Goal: Check status: Check status

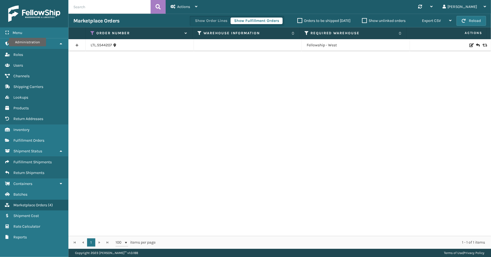
click at [94, 31] on icon at bounding box center [93, 33] width 4 height 5
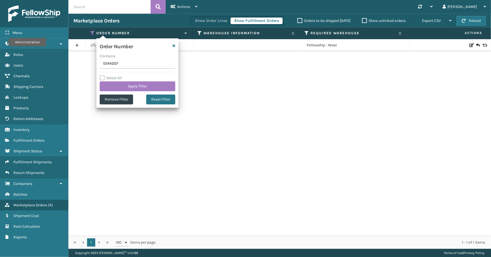
drag, startPoint x: 122, startPoint y: 64, endPoint x: 98, endPoint y: 66, distance: 24.1
click at [84, 65] on section "Marketplace Orders Show Order Lines Show Fulfillment Orders Orders to be shippe…" at bounding box center [279, 131] width 423 height 235
type input "112-9109585-9941862"
click at [116, 86] on button "Apply Filter" at bounding box center [138, 86] width 76 height 10
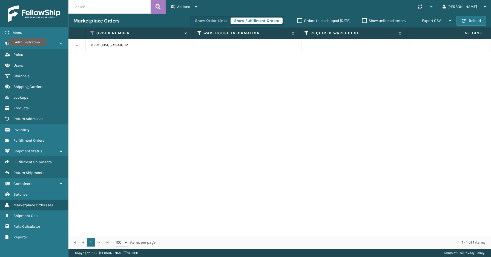
click at [76, 46] on link at bounding box center [76, 45] width 17 height 9
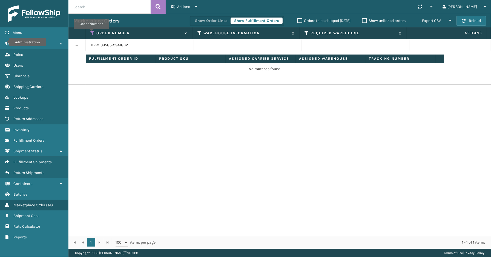
click at [91, 33] on icon at bounding box center [93, 33] width 4 height 5
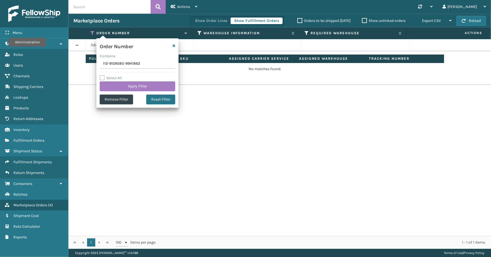
drag, startPoint x: 143, startPoint y: 65, endPoint x: 82, endPoint y: 65, distance: 61.1
click at [82, 65] on section "Marketplace Orders Show Order Lines Show Fulfillment Orders Orders to be shippe…" at bounding box center [279, 131] width 423 height 235
type input "113-7017532-7785030"
click at [120, 85] on button "Apply Filter" at bounding box center [138, 86] width 76 height 10
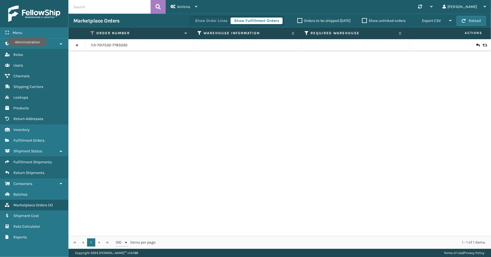
click at [77, 45] on link at bounding box center [76, 45] width 17 height 9
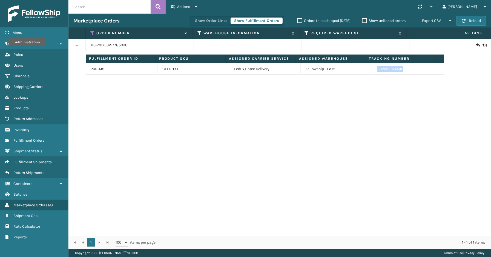
drag, startPoint x: 398, startPoint y: 70, endPoint x: 374, endPoint y: 71, distance: 24.7
click at [374, 71] on td "392695974540" at bounding box center [408, 69] width 72 height 12
copy link "392695974540"
click at [395, 69] on link "392695974540" at bounding box center [390, 69] width 26 height 5
click at [92, 31] on icon at bounding box center [93, 33] width 4 height 5
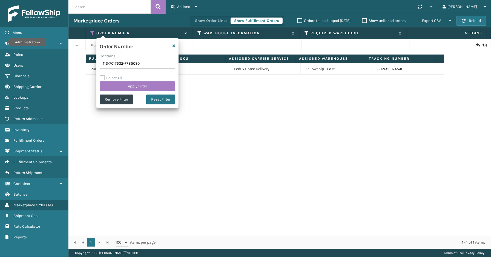
drag, startPoint x: 146, startPoint y: 63, endPoint x: 97, endPoint y: 65, distance: 49.6
click at [97, 65] on div "Order Number Contains 113-7017532-7785030 Select All Apply Filter Remove Filter…" at bounding box center [137, 72] width 82 height 69
type input "111-7273010-6513805"
click at [130, 83] on button "Apply Filter" at bounding box center [138, 86] width 76 height 10
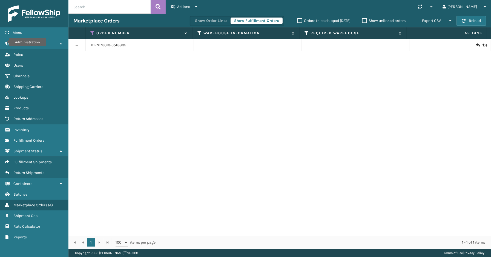
click at [76, 42] on link at bounding box center [76, 45] width 17 height 9
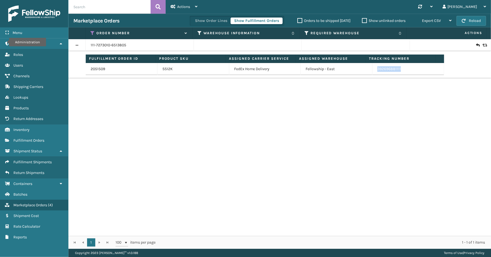
drag, startPoint x: 379, startPoint y: 74, endPoint x: 377, endPoint y: 71, distance: 4.1
click at [372, 74] on td "392696881111" at bounding box center [408, 69] width 72 height 12
copy link "392696881111"
click at [93, 33] on icon at bounding box center [93, 33] width 4 height 5
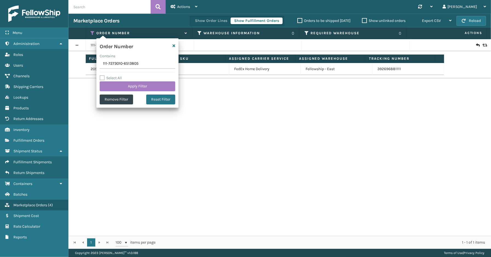
drag, startPoint x: 143, startPoint y: 64, endPoint x: 70, endPoint y: 64, distance: 73.1
click at [64, 0] on div "Menu Lookups Administration Lookups Roles Lookups Users Lookups Channels Lookup…" at bounding box center [245, 0] width 491 height 0
type input "114-7559294-9925038"
click at [119, 81] on button "Apply Filter" at bounding box center [138, 86] width 76 height 10
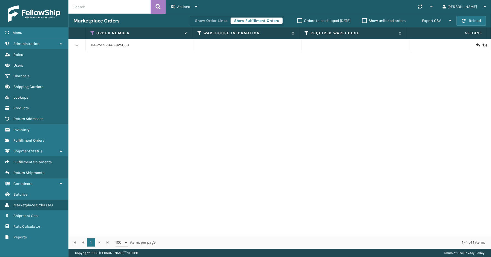
click at [77, 45] on link at bounding box center [76, 45] width 17 height 9
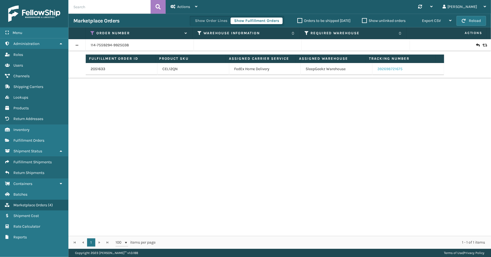
click at [379, 70] on link "392698721675" at bounding box center [389, 69] width 25 height 5
click at [98, 70] on link "2051633" at bounding box center [98, 68] width 15 height 5
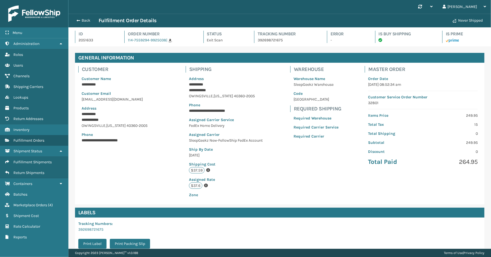
scroll to position [13, 423]
drag, startPoint x: 285, startPoint y: 41, endPoint x: 256, endPoint y: 39, distance: 29.1
click at [258, 39] on p "392698721675" at bounding box center [287, 40] width 59 height 6
click at [83, 20] on button "Back" at bounding box center [85, 20] width 25 height 5
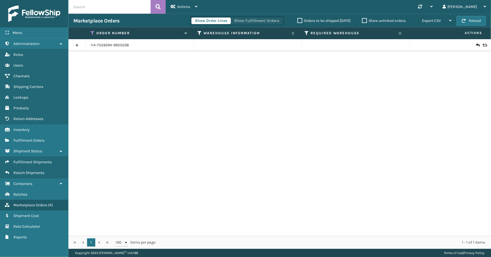
click at [268, 20] on button "Show Fulfillment Orders" at bounding box center [257, 21] width 52 height 7
click at [94, 32] on icon at bounding box center [93, 33] width 4 height 5
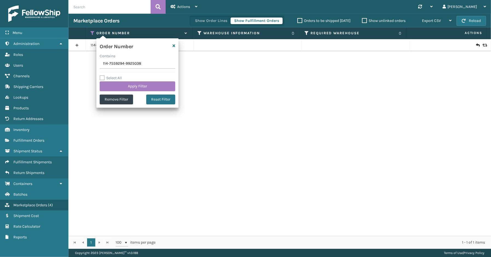
drag, startPoint x: 146, startPoint y: 65, endPoint x: 88, endPoint y: 65, distance: 58.1
click at [82, 65] on section "Marketplace Orders Show Order Lines Show Fulfillment Orders Orders to be shippe…" at bounding box center [279, 131] width 423 height 235
type input "114-3664913-7501818"
click at [130, 88] on button "Apply Filter" at bounding box center [138, 86] width 76 height 10
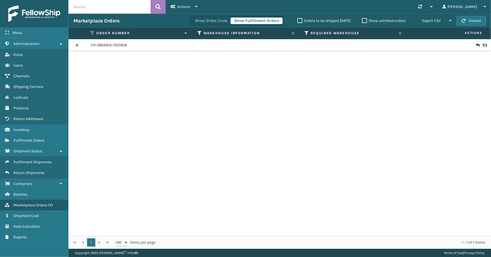
click at [76, 45] on link at bounding box center [76, 45] width 17 height 9
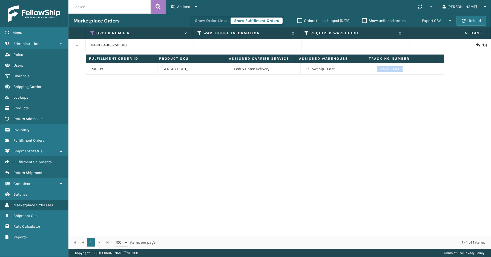
drag, startPoint x: 403, startPoint y: 69, endPoint x: 370, endPoint y: 69, distance: 33.4
click at [372, 69] on td "392701699382" at bounding box center [408, 69] width 72 height 12
copy link "392701699382"
click at [93, 32] on icon at bounding box center [93, 33] width 4 height 5
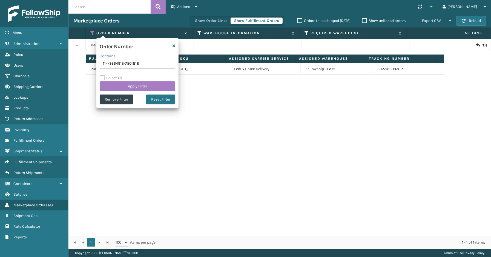
drag, startPoint x: 147, startPoint y: 64, endPoint x: 101, endPoint y: 64, distance: 46.6
click at [101, 64] on input "114-3664913-7501818" at bounding box center [138, 64] width 76 height 10
type input "114-2029076-5639462"
click at [132, 83] on button "Apply Filter" at bounding box center [138, 86] width 76 height 10
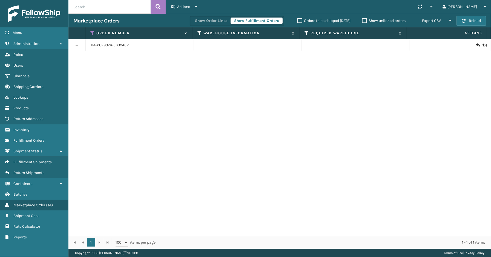
drag, startPoint x: 82, startPoint y: 44, endPoint x: 85, endPoint y: 45, distance: 3.2
click at [82, 44] on link at bounding box center [76, 45] width 17 height 9
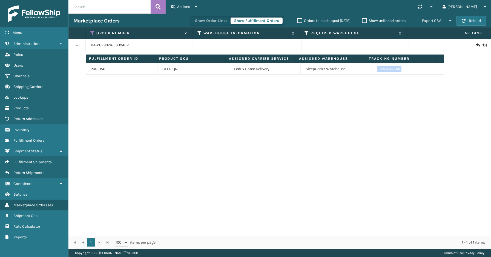
drag, startPoint x: 382, startPoint y: 70, endPoint x: 372, endPoint y: 71, distance: 10.4
click at [372, 71] on td "392701475140" at bounding box center [408, 69] width 72 height 12
copy link "392701475140"
drag, startPoint x: 93, startPoint y: 33, endPoint x: 95, endPoint y: 37, distance: 4.9
click at [93, 33] on icon at bounding box center [93, 33] width 4 height 5
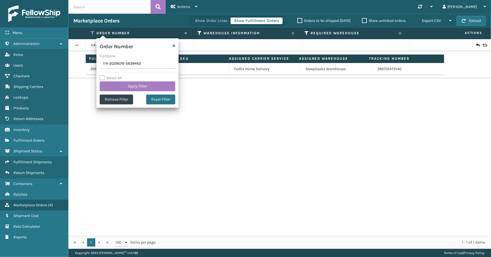
drag, startPoint x: 148, startPoint y: 61, endPoint x: 111, endPoint y: 64, distance: 37.1
click at [99, 61] on div "Order Number Contains 114-2029076-5639462 Select All Apply Filter Remove Filter…" at bounding box center [137, 72] width 82 height 69
type input "111-9395896-1492246"
click at [125, 85] on button "Apply Filter" at bounding box center [138, 86] width 76 height 10
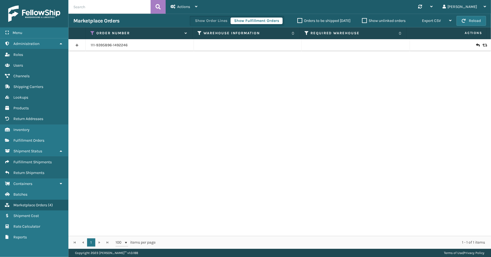
click at [74, 47] on link at bounding box center [76, 45] width 17 height 9
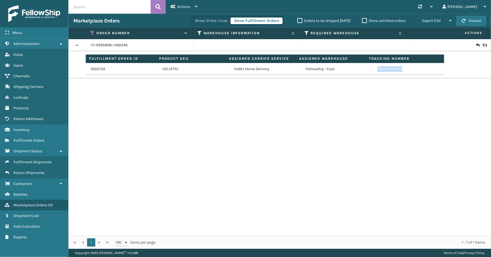
drag, startPoint x: 399, startPoint y: 72, endPoint x: 363, endPoint y: 74, distance: 36.0
click at [363, 74] on tr "2052134 CEL12TXL FedEx Home Delivery Fellowship - East 392702507341" at bounding box center [265, 69] width 358 height 12
copy tr "392702507341"
click at [92, 31] on icon at bounding box center [93, 33] width 4 height 5
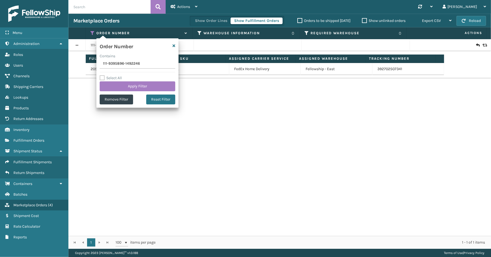
drag, startPoint x: 148, startPoint y: 66, endPoint x: 114, endPoint y: 67, distance: 34.5
click at [94, 64] on section "Marketplace Orders Show Order Lines Show Fulfillment Orders Orders to be shippe…" at bounding box center [279, 131] width 423 height 235
type input "112-3437926-7139429"
click at [125, 81] on button "Apply Filter" at bounding box center [138, 86] width 76 height 10
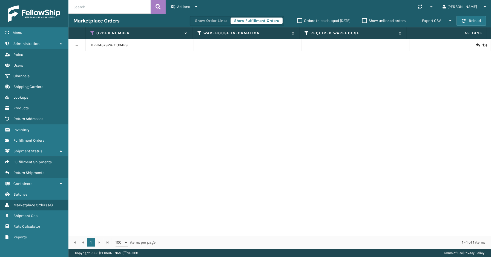
click at [75, 43] on link at bounding box center [76, 45] width 17 height 9
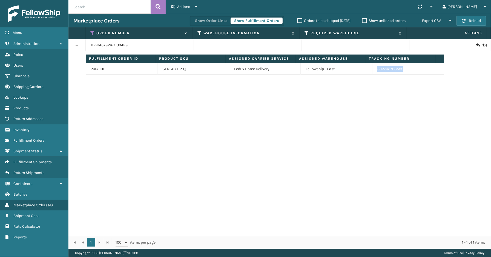
drag, startPoint x: 401, startPoint y: 69, endPoint x: 375, endPoint y: 71, distance: 26.7
click at [374, 72] on td "392702768599" at bounding box center [408, 69] width 72 height 12
copy link "392702768599"
click at [91, 34] on icon at bounding box center [93, 33] width 4 height 5
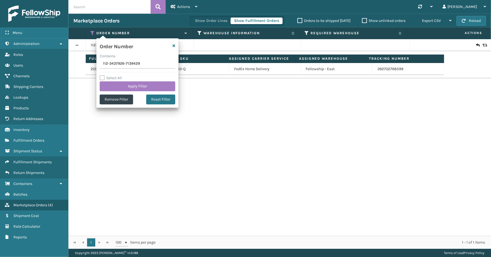
drag, startPoint x: 148, startPoint y: 67, endPoint x: 92, endPoint y: 64, distance: 55.9
click at [84, 64] on section "Marketplace Orders Show Order Lines Show Fulfillment Orders Orders to be shippe…" at bounding box center [279, 131] width 423 height 235
type input "111-8820063-7321062"
click at [124, 85] on button "Apply Filter" at bounding box center [138, 86] width 76 height 10
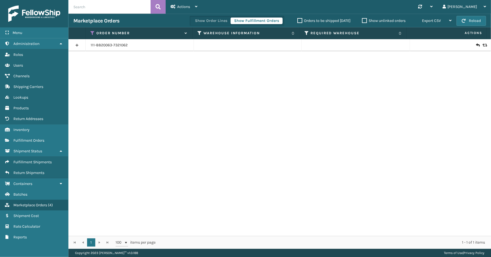
click at [79, 48] on link at bounding box center [76, 45] width 17 height 9
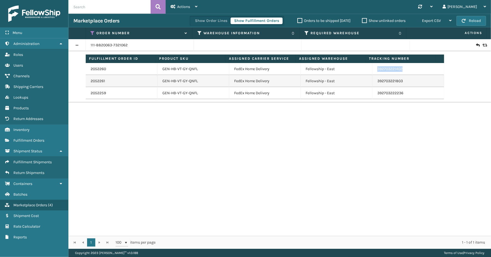
drag, startPoint x: 403, startPoint y: 69, endPoint x: 372, endPoint y: 70, distance: 31.5
click at [372, 70] on td "392703221402" at bounding box center [408, 69] width 72 height 12
copy link "392703221402"
click at [93, 33] on icon at bounding box center [93, 33] width 4 height 5
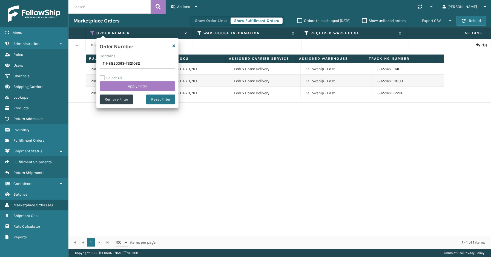
drag, startPoint x: 62, startPoint y: 65, endPoint x: 74, endPoint y: 64, distance: 11.5
click at [61, 0] on div "Menu Administration Roles Users Channels Shipping Carriers Lookups Products Ret…" at bounding box center [245, 0] width 491 height 0
type input "114-3747837-6201838"
click at [132, 85] on button "Apply Filter" at bounding box center [138, 86] width 76 height 10
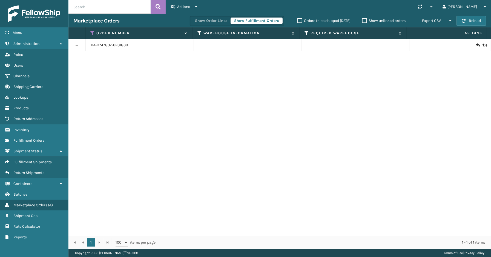
click at [79, 44] on link at bounding box center [76, 45] width 17 height 9
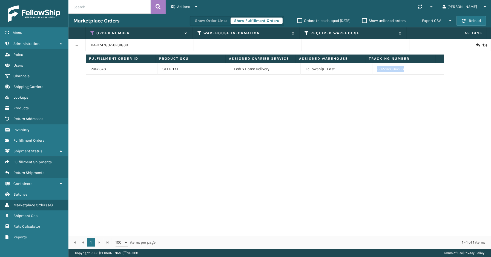
drag, startPoint x: 411, startPoint y: 68, endPoint x: 366, endPoint y: 70, distance: 45.2
click at [366, 70] on tr "2052378 CEL12TXL FedEx Home Delivery Fellowship - East 392703806328" at bounding box center [265, 69] width 358 height 12
copy tr "392703806328"
drag, startPoint x: 91, startPoint y: 32, endPoint x: 94, endPoint y: 40, distance: 8.1
click at [91, 32] on icon at bounding box center [93, 33] width 4 height 5
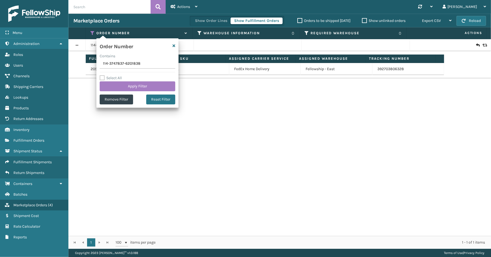
drag, startPoint x: 92, startPoint y: 66, endPoint x: 107, endPoint y: 68, distance: 15.5
click at [76, 66] on section "Marketplace Orders Show Order Lines Show Fulfillment Orders Orders to be shippe…" at bounding box center [279, 131] width 423 height 235
type input "200013490845076"
click at [124, 85] on button "Apply Filter" at bounding box center [138, 86] width 76 height 10
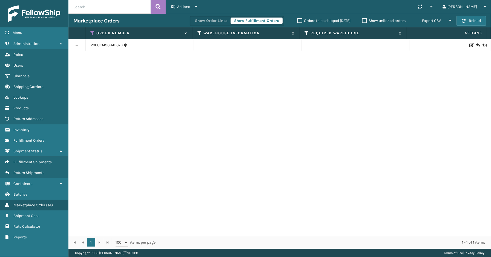
click at [78, 42] on link at bounding box center [76, 45] width 17 height 9
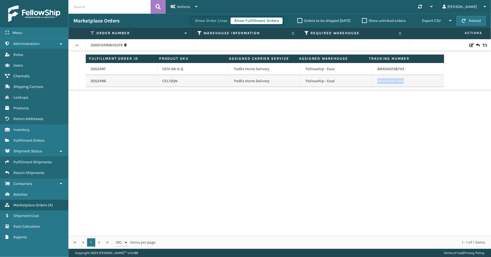
drag, startPoint x: 404, startPoint y: 83, endPoint x: 374, endPoint y: 83, distance: 30.1
click at [374, 83] on td "884042257006" at bounding box center [408, 81] width 72 height 12
copy link "884042257006"
click at [93, 30] on th "Order Number" at bounding box center [139, 33] width 107 height 12
click at [94, 31] on icon at bounding box center [93, 33] width 4 height 5
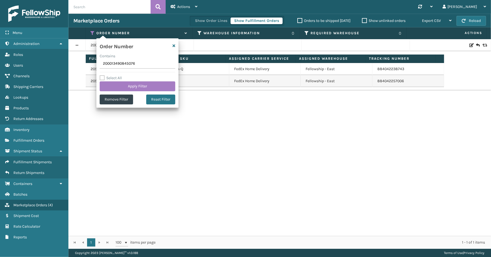
drag, startPoint x: 150, startPoint y: 66, endPoint x: 81, endPoint y: 62, distance: 68.9
click at [81, 62] on section "Marketplace Orders Show Order Lines Show Fulfillment Orders Orders to be shippe…" at bounding box center [279, 131] width 423 height 235
type input "114-3599015-1053818"
click at [127, 85] on button "Apply Filter" at bounding box center [138, 86] width 76 height 10
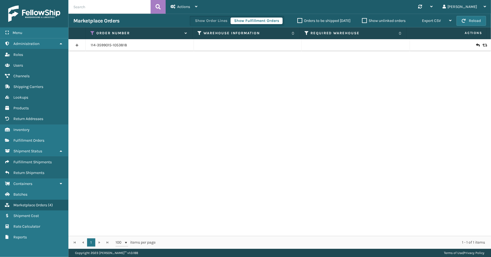
drag, startPoint x: 77, startPoint y: 44, endPoint x: 83, endPoint y: 47, distance: 6.6
click at [77, 44] on link at bounding box center [76, 45] width 17 height 9
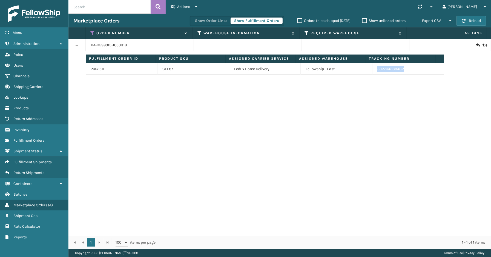
drag, startPoint x: 391, startPoint y: 68, endPoint x: 371, endPoint y: 70, distance: 20.3
click at [372, 70] on td "392704289482" at bounding box center [408, 69] width 72 height 12
copy link "392704289482"
click at [92, 32] on icon at bounding box center [93, 33] width 4 height 5
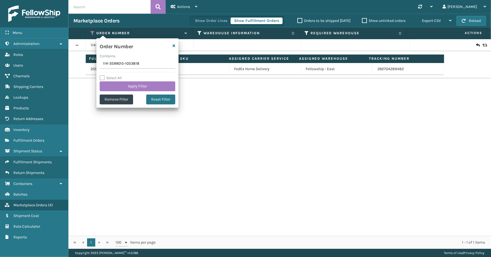
drag, startPoint x: 144, startPoint y: 63, endPoint x: 103, endPoint y: 66, distance: 40.6
click at [92, 63] on section "Marketplace Orders Show Order Lines Show Fulfillment Orders Orders to be shippe…" at bounding box center [279, 131] width 423 height 235
type input "113-2511486-9318654"
click at [127, 86] on button "Apply Filter" at bounding box center [138, 86] width 76 height 10
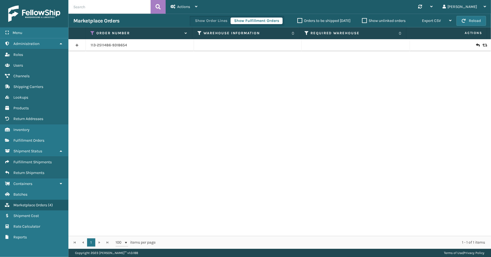
drag, startPoint x: 78, startPoint y: 45, endPoint x: 83, endPoint y: 46, distance: 5.0
click at [79, 45] on link at bounding box center [76, 45] width 17 height 9
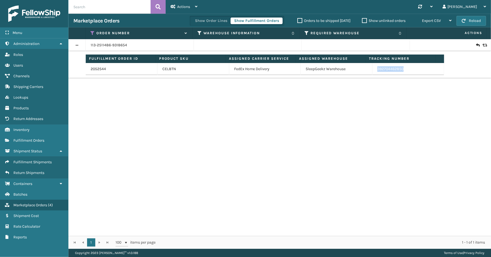
drag, startPoint x: 403, startPoint y: 71, endPoint x: 372, endPoint y: 70, distance: 30.7
click at [372, 70] on td "392704462850" at bounding box center [408, 69] width 72 height 12
click at [93, 31] on icon at bounding box center [93, 33] width 4 height 5
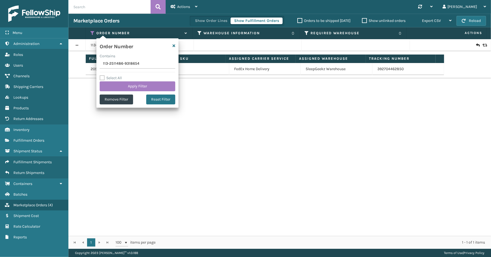
drag, startPoint x: 146, startPoint y: 65, endPoint x: 95, endPoint y: 62, distance: 51.1
click at [95, 62] on section "Marketplace Orders Show Order Lines Show Fulfillment Orders Orders to be shippe…" at bounding box center [279, 131] width 423 height 235
type input "113-3093045-8018613"
click at [131, 85] on button "Apply Filter" at bounding box center [138, 86] width 76 height 10
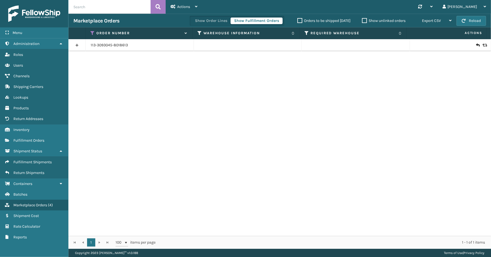
drag, startPoint x: 79, startPoint y: 46, endPoint x: 288, endPoint y: 95, distance: 214.8
click at [79, 46] on link at bounding box center [76, 45] width 17 height 9
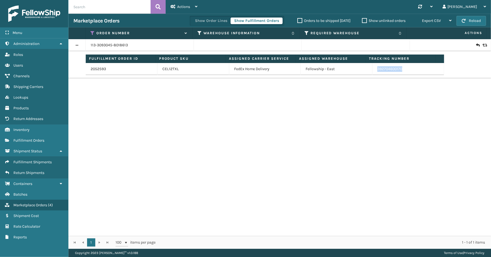
drag, startPoint x: 390, startPoint y: 70, endPoint x: 374, endPoint y: 70, distance: 16.2
click at [374, 70] on td "392704600170" at bounding box center [408, 69] width 72 height 12
click at [92, 31] on icon at bounding box center [93, 33] width 4 height 5
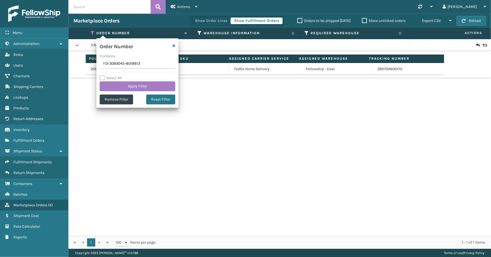
drag, startPoint x: 160, startPoint y: 66, endPoint x: 97, endPoint y: 65, distance: 63.8
click at [93, 65] on section "Marketplace Orders Show Order Lines Show Fulfillment Orders Orders to be shippe…" at bounding box center [279, 131] width 423 height 235
type input "111-6428787-8716247"
click at [129, 82] on button "Apply Filter" at bounding box center [138, 86] width 76 height 10
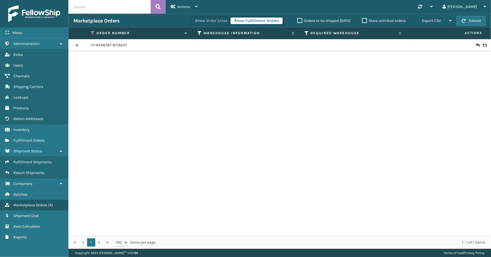
click at [77, 45] on link at bounding box center [76, 45] width 17 height 9
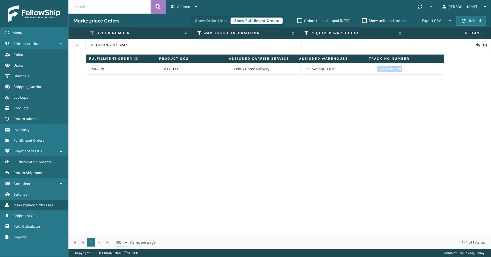
drag, startPoint x: 406, startPoint y: 70, endPoint x: 380, endPoint y: 70, distance: 26.0
click at [374, 70] on td "392707421296" at bounding box center [408, 69] width 72 height 12
click at [93, 32] on icon at bounding box center [93, 33] width 4 height 5
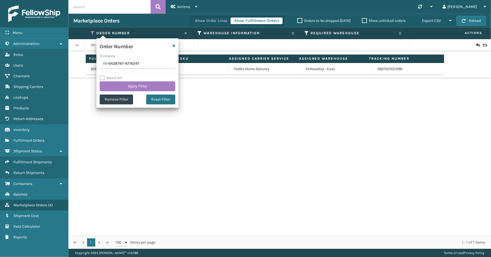
drag, startPoint x: 143, startPoint y: 64, endPoint x: 100, endPoint y: 65, distance: 42.7
click at [88, 65] on section "Marketplace Orders Show Order Lines Show Fulfillment Orders Orders to be shippe…" at bounding box center [279, 131] width 423 height 235
type input "112-5259884-5045813"
click at [127, 83] on button "Apply Filter" at bounding box center [138, 86] width 76 height 10
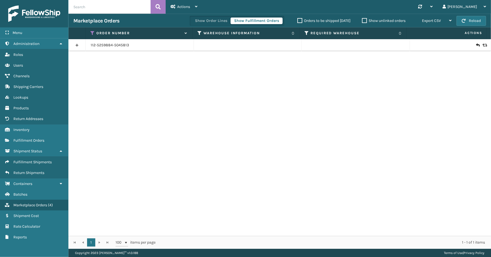
click at [82, 44] on link at bounding box center [76, 45] width 17 height 9
click at [75, 44] on link at bounding box center [76, 45] width 17 height 9
click at [75, 45] on link at bounding box center [76, 45] width 17 height 9
click at [218, 18] on button "Show Order Lines" at bounding box center [210, 21] width 39 height 7
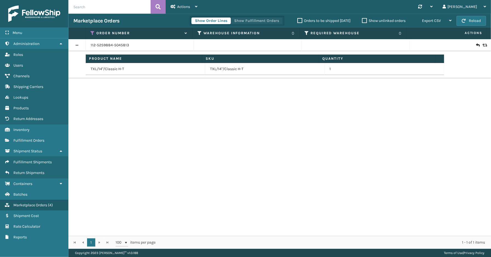
click at [251, 20] on button "Show Fulfillment Orders" at bounding box center [257, 21] width 52 height 7
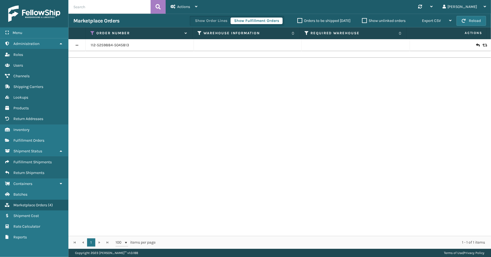
click at [71, 43] on link at bounding box center [76, 45] width 17 height 9
click at [101, 45] on link "112-5259884-5045813" at bounding box center [110, 44] width 38 height 5
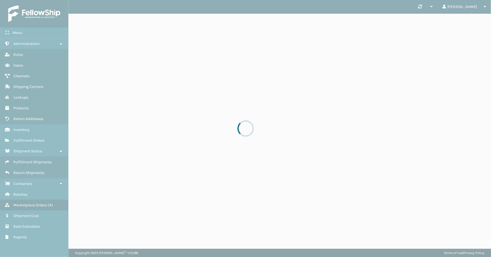
click at [95, 45] on div at bounding box center [245, 128] width 491 height 257
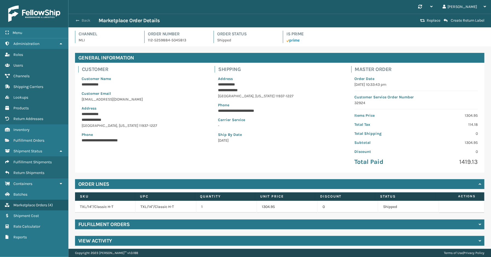
click at [80, 21] on button "Back" at bounding box center [85, 20] width 25 height 5
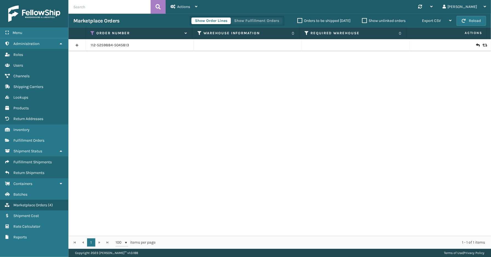
click at [252, 21] on button "Show Fulfillment Orders" at bounding box center [257, 21] width 52 height 7
click at [76, 46] on link at bounding box center [76, 45] width 17 height 9
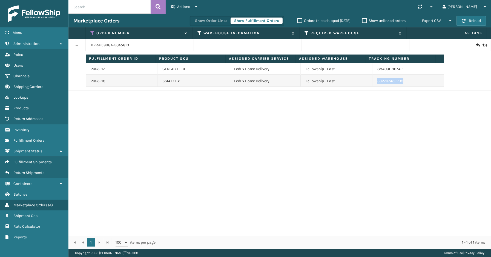
drag, startPoint x: 412, startPoint y: 84, endPoint x: 366, endPoint y: 84, distance: 46.6
click at [366, 84] on tr "2053218 SS14TXL-2 FedEx Home Delivery Fellowship - East 392707432238" at bounding box center [265, 81] width 358 height 12
click at [92, 32] on icon at bounding box center [93, 33] width 4 height 5
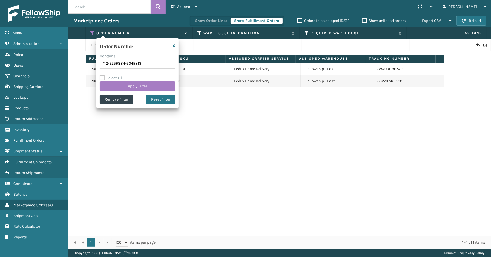
drag, startPoint x: 135, startPoint y: 64, endPoint x: 94, endPoint y: 62, distance: 41.4
click at [94, 62] on section "Marketplace Orders Show Order Lines Show Fulfillment Orders Orders to be shippe…" at bounding box center [279, 131] width 423 height 235
type input "112-1978348-7638664"
click at [130, 88] on button "Apply Filter" at bounding box center [138, 86] width 76 height 10
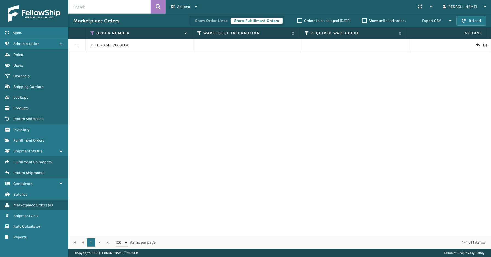
drag, startPoint x: 76, startPoint y: 44, endPoint x: 83, endPoint y: 45, distance: 7.5
click at [76, 44] on link at bounding box center [76, 45] width 17 height 9
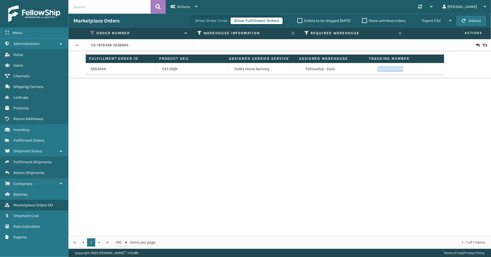
drag, startPoint x: 404, startPoint y: 70, endPoint x: 371, endPoint y: 71, distance: 33.2
click at [372, 71] on td "392707608000" at bounding box center [408, 69] width 72 height 12
drag, startPoint x: 93, startPoint y: 30, endPoint x: 98, endPoint y: 34, distance: 6.5
click at [93, 31] on icon at bounding box center [93, 33] width 4 height 5
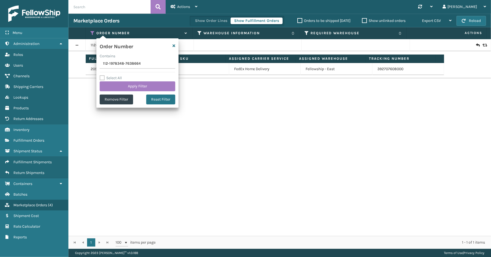
drag, startPoint x: 147, startPoint y: 66, endPoint x: 87, endPoint y: 66, distance: 59.7
click at [87, 66] on section "Marketplace Orders Show Order Lines Show Fulfillment Orders Orders to be shippe…" at bounding box center [279, 131] width 423 height 235
type input "111-8098832-3269825"
click at [120, 91] on button "Apply Filter" at bounding box center [138, 86] width 76 height 10
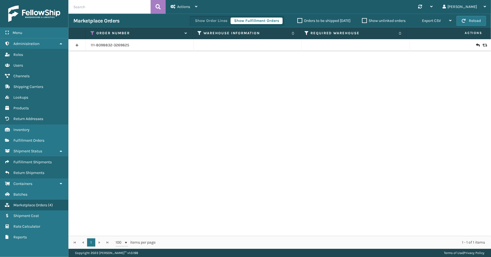
click at [78, 45] on link at bounding box center [76, 45] width 17 height 9
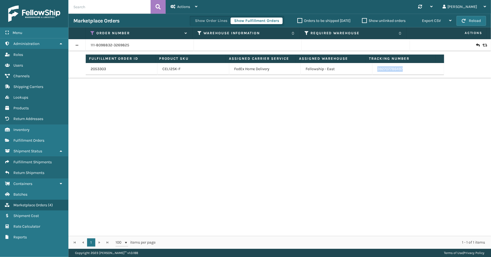
drag, startPoint x: 407, startPoint y: 70, endPoint x: 384, endPoint y: 70, distance: 23.3
click at [366, 70] on tr "2053303 CEL12SK-F FedEx Home Delivery Fellowship - East 392707786497" at bounding box center [265, 69] width 358 height 12
drag, startPoint x: 92, startPoint y: 31, endPoint x: 97, endPoint y: 33, distance: 5.4
click at [92, 31] on icon at bounding box center [93, 33] width 4 height 5
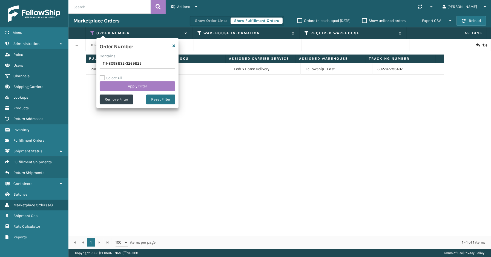
drag, startPoint x: 144, startPoint y: 64, endPoint x: 71, endPoint y: 64, distance: 72.8
click at [71, 64] on section "Marketplace Orders Show Order Lines Show Fulfillment Orders Orders to be shippe…" at bounding box center [279, 131] width 423 height 235
type input "114-1625156-9912264"
click at [129, 84] on button "Apply Filter" at bounding box center [138, 86] width 76 height 10
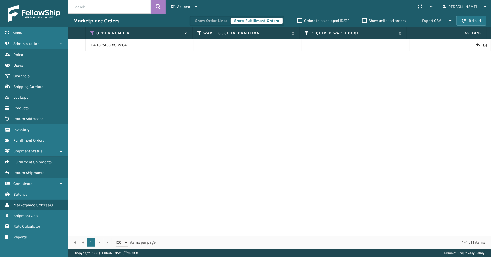
click at [75, 42] on link at bounding box center [76, 45] width 17 height 9
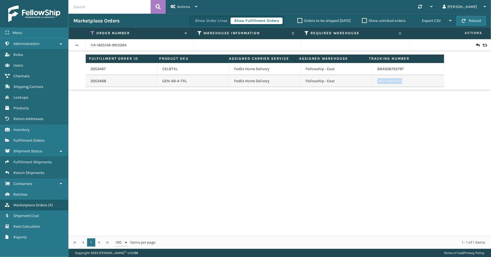
drag, startPoint x: 405, startPoint y: 83, endPoint x: 387, endPoint y: 84, distance: 18.4
click at [372, 83] on td "392712035750" at bounding box center [408, 81] width 72 height 12
drag, startPoint x: 91, startPoint y: 30, endPoint x: 92, endPoint y: 34, distance: 3.9
click at [91, 30] on th "Order Number" at bounding box center [139, 33] width 107 height 12
click at [93, 35] on icon at bounding box center [93, 33] width 4 height 5
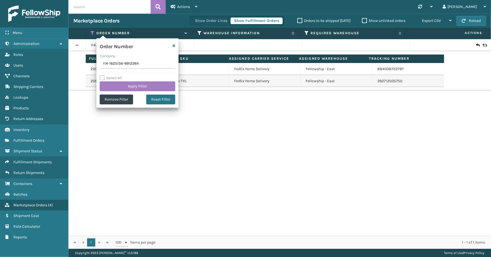
drag, startPoint x: 143, startPoint y: 66, endPoint x: 99, endPoint y: 68, distance: 43.3
click at [67, 0] on div "Menu Administration Roles Users Channels Shipping Carriers Lookups Products Ret…" at bounding box center [245, 0] width 491 height 0
type input "113-9880731-9937025"
click at [119, 84] on button "Apply Filter" at bounding box center [138, 86] width 76 height 10
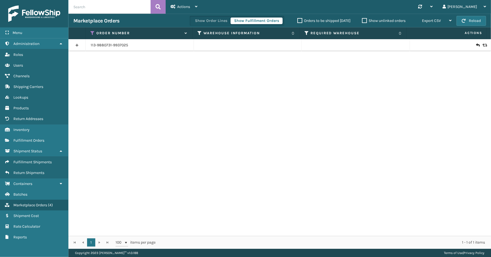
click at [78, 45] on link at bounding box center [76, 45] width 17 height 9
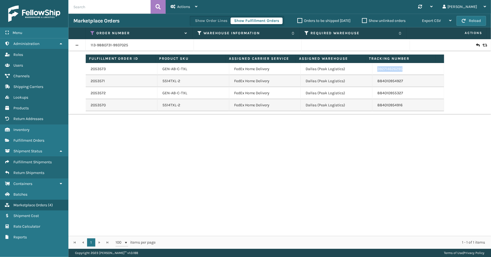
drag, startPoint x: 406, startPoint y: 70, endPoint x: 371, endPoint y: 69, distance: 35.6
click at [372, 69] on td "392714626295" at bounding box center [408, 69] width 72 height 12
click at [91, 31] on icon at bounding box center [93, 33] width 4 height 5
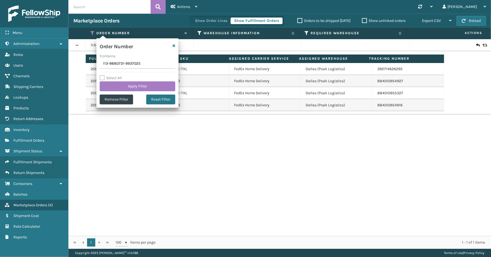
drag, startPoint x: 125, startPoint y: 63, endPoint x: 81, endPoint y: 63, distance: 43.5
click at [81, 63] on section "Marketplace Orders Show Order Lines Show Fulfillment Orders Orders to be shippe…" at bounding box center [279, 131] width 423 height 235
type input "114-8983995-3363417"
click at [126, 83] on button "Apply Filter" at bounding box center [138, 86] width 76 height 10
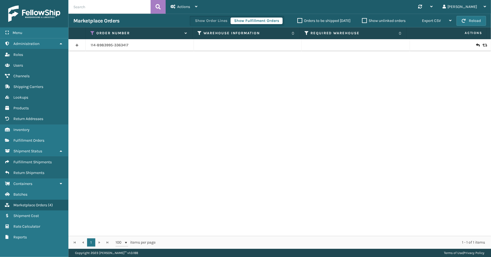
click at [80, 44] on link at bounding box center [76, 45] width 17 height 9
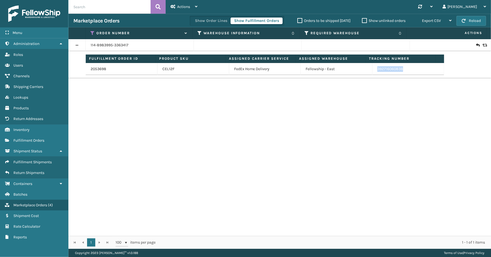
drag, startPoint x: 410, startPoint y: 69, endPoint x: 374, endPoint y: 71, distance: 36.5
click at [374, 70] on td "392716060838" at bounding box center [408, 69] width 72 height 12
click at [92, 32] on icon at bounding box center [93, 33] width 4 height 5
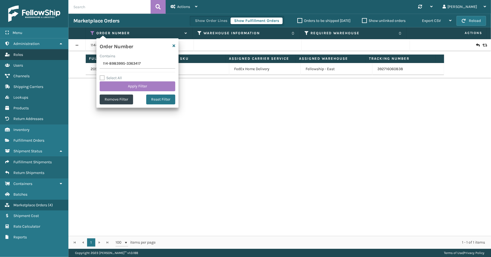
drag, startPoint x: 132, startPoint y: 65, endPoint x: 59, endPoint y: 55, distance: 72.9
click at [54, 0] on div "Menu Administration Roles Users Channels Shipping Carriers Lookups Products Ret…" at bounding box center [245, 0] width 491 height 0
type input "113-4336494-8196253"
click at [134, 86] on button "Apply Filter" at bounding box center [138, 86] width 76 height 10
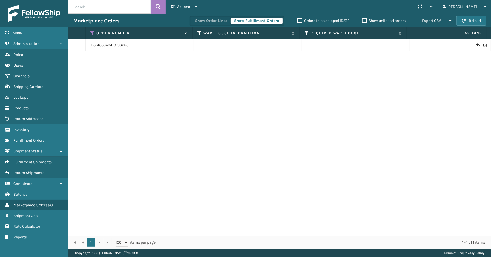
click at [76, 44] on link at bounding box center [76, 45] width 17 height 9
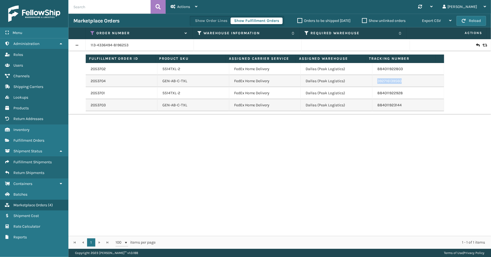
drag, startPoint x: 398, startPoint y: 82, endPoint x: 374, endPoint y: 81, distance: 24.6
click at [374, 81] on td "392716139560" at bounding box center [408, 81] width 72 height 12
drag, startPoint x: 91, startPoint y: 32, endPoint x: 95, endPoint y: 38, distance: 6.8
click at [91, 32] on icon at bounding box center [93, 33] width 4 height 5
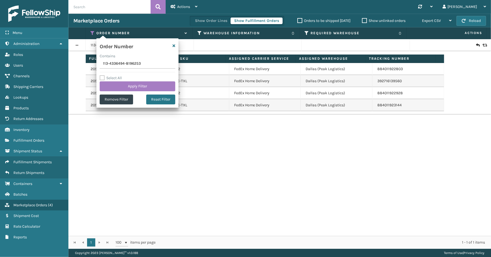
drag, startPoint x: 143, startPoint y: 64, endPoint x: 88, endPoint y: 65, distance: 54.2
click at [84, 64] on section "Marketplace Orders Show Order Lines Show Fulfillment Orders Orders to be shippe…" at bounding box center [279, 131] width 423 height 235
type input "111-8130505-9567457"
click at [126, 84] on button "Apply Filter" at bounding box center [138, 86] width 76 height 10
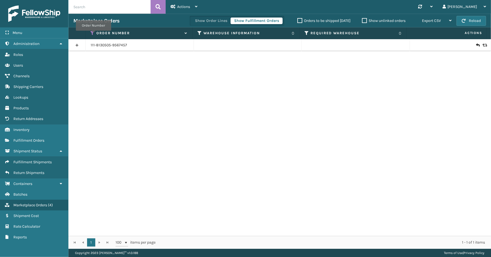
click at [93, 34] on icon at bounding box center [93, 33] width 4 height 5
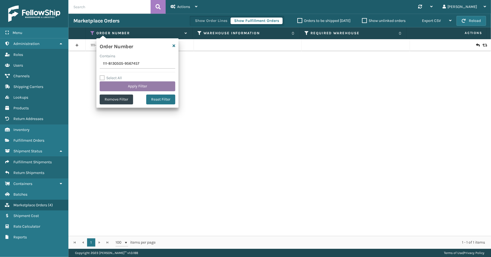
click at [138, 86] on button "Apply Filter" at bounding box center [138, 86] width 76 height 10
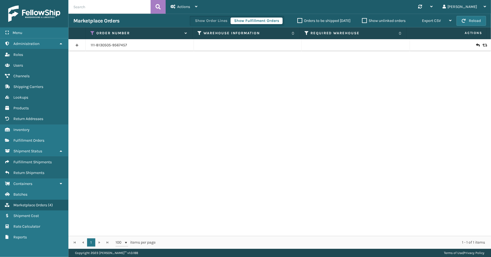
click at [75, 44] on link at bounding box center [76, 45] width 17 height 9
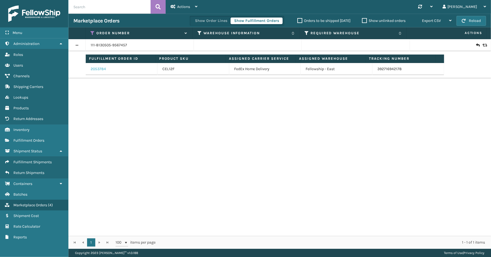
click at [100, 70] on link "2053784" at bounding box center [98, 68] width 15 height 5
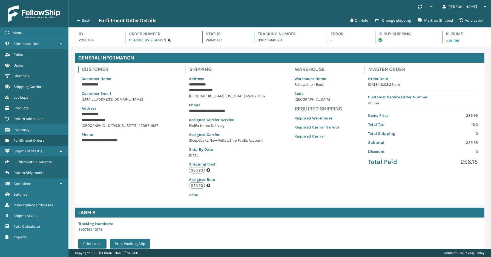
scroll to position [13, 423]
click at [86, 20] on button "Back" at bounding box center [85, 20] width 25 height 5
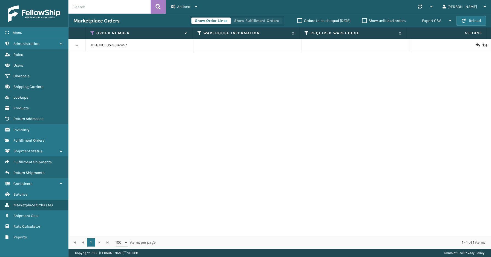
click at [249, 21] on button "Show Fulfillment Orders" at bounding box center [257, 21] width 52 height 7
click at [92, 32] on icon at bounding box center [93, 33] width 4 height 5
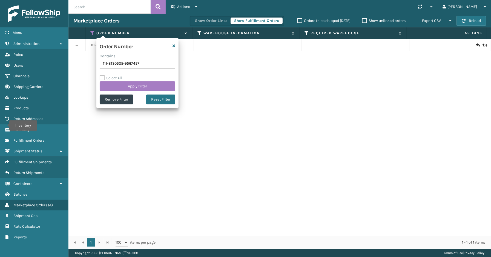
drag, startPoint x: 146, startPoint y: 64, endPoint x: 84, endPoint y: 64, distance: 62.2
click at [83, 64] on section "Marketplace Orders Show Order Lines Show Fulfillment Orders Orders to be shippe…" at bounding box center [279, 131] width 423 height 235
type input "SS44256"
click at [123, 86] on button "Apply Filter" at bounding box center [138, 86] width 76 height 10
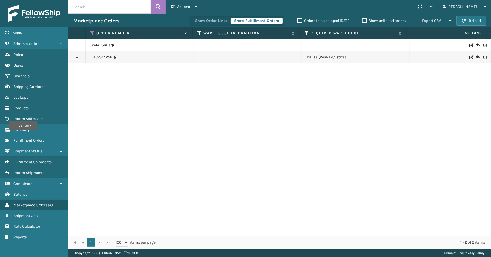
click at [77, 42] on link at bounding box center [76, 45] width 17 height 9
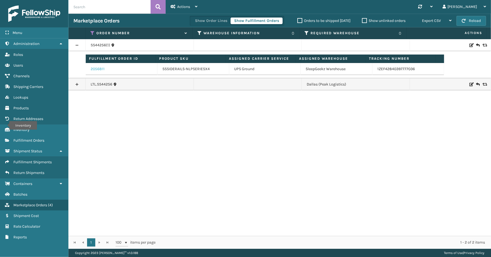
click at [102, 70] on link "2056811" at bounding box center [98, 68] width 14 height 5
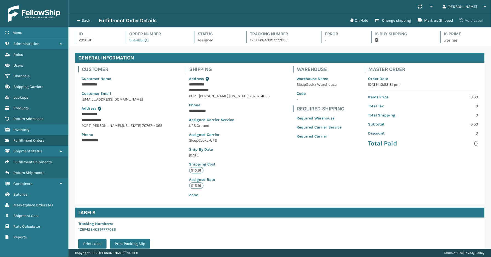
click at [473, 21] on button "Void Label" at bounding box center [471, 20] width 30 height 11
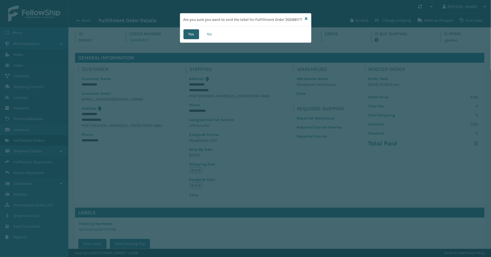
click at [187, 39] on button "Yes" at bounding box center [191, 34] width 16 height 10
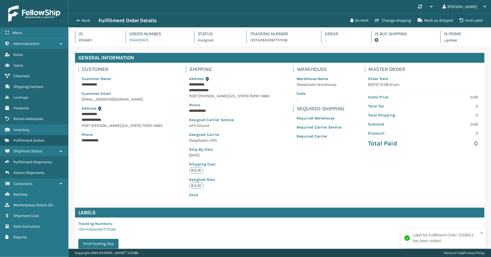
scroll to position [13, 423]
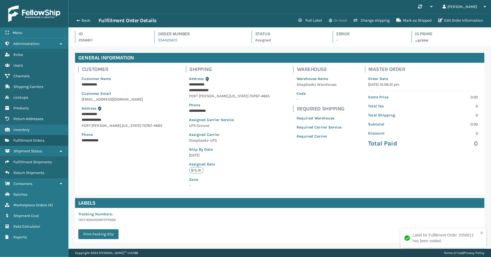
click at [340, 20] on button "On Hold" at bounding box center [337, 20] width 25 height 11
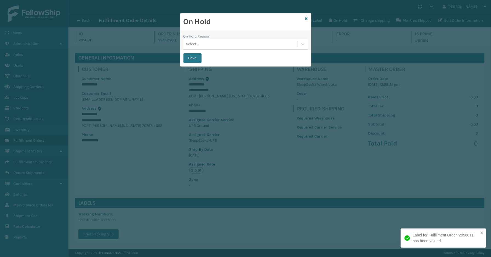
click at [214, 41] on div "Select..." at bounding box center [240, 44] width 114 height 9
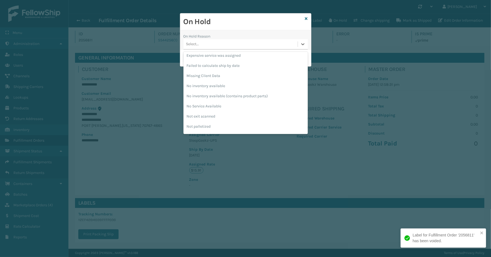
scroll to position [153, 0]
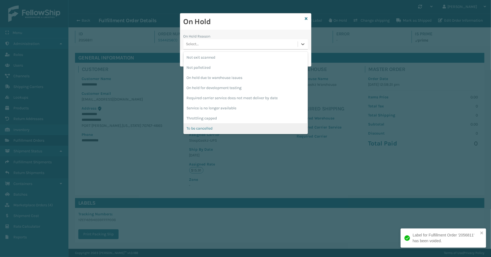
click at [207, 125] on div "To be cancelled" at bounding box center [245, 128] width 124 height 10
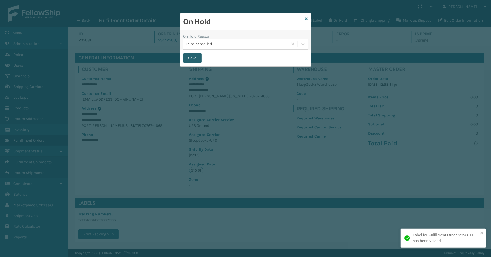
click at [190, 56] on button "Save" at bounding box center [192, 58] width 18 height 10
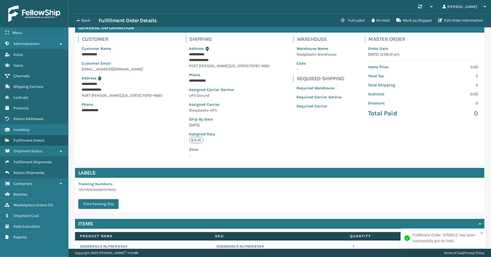
scroll to position [0, 0]
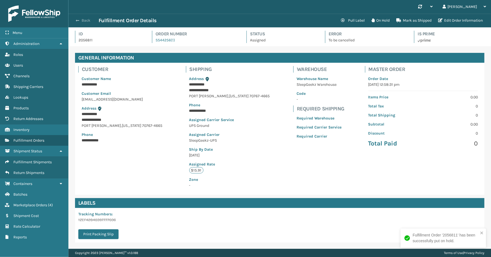
click at [83, 21] on button "Back" at bounding box center [85, 20] width 25 height 5
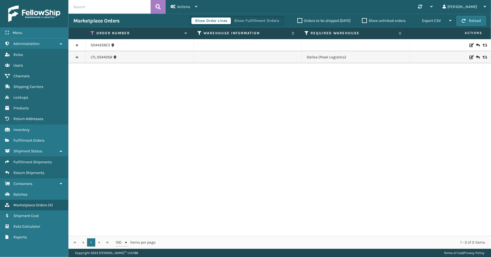
click at [77, 45] on link at bounding box center [76, 45] width 17 height 9
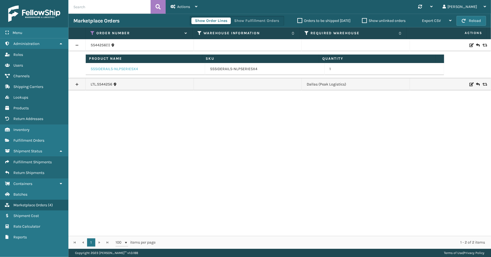
click at [120, 69] on link "SSSIDERAILS-NLPSERIESX4" at bounding box center [114, 68] width 47 height 5
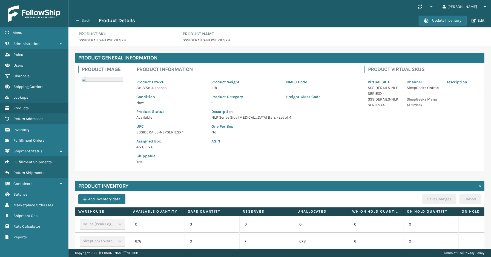
click at [83, 19] on button "Back" at bounding box center [85, 20] width 25 height 5
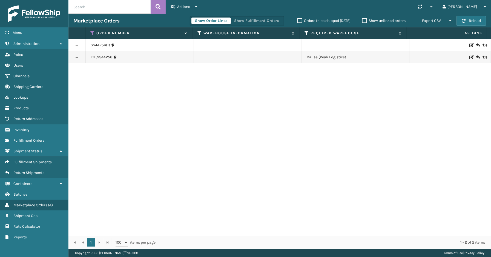
click at [249, 16] on div "Show Order Lines Show Fulfillment Orders" at bounding box center [237, 21] width 94 height 10
click at [251, 19] on button "Show Fulfillment Orders" at bounding box center [257, 21] width 52 height 7
click at [73, 44] on link at bounding box center [76, 45] width 17 height 9
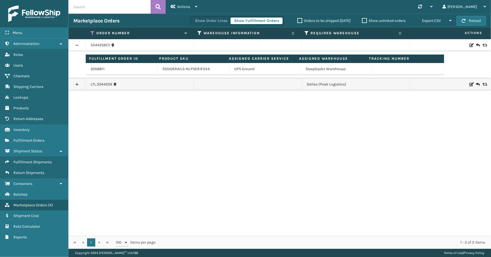
drag, startPoint x: 25, startPoint y: 252, endPoint x: 24, endPoint y: 243, distance: 10.0
click at [25, 252] on div "Menu Administration Roles Users Channels Shipping Carriers Lookups Products Ret…" at bounding box center [34, 128] width 68 height 257
click at [93, 33] on icon at bounding box center [93, 33] width 4 height 5
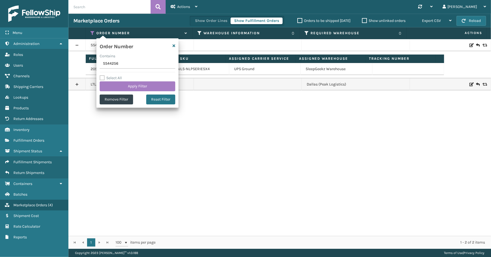
drag, startPoint x: 139, startPoint y: 66, endPoint x: 77, endPoint y: 65, distance: 61.6
click at [77, 66] on section "Marketplace Orders Show Order Lines Show Fulfillment Orders Orders to be shippe…" at bounding box center [279, 131] width 423 height 235
type input "112-2314335-3300262"
click at [146, 87] on button "Apply Filter" at bounding box center [138, 86] width 76 height 10
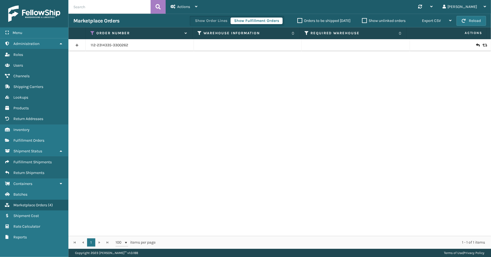
click at [79, 45] on link at bounding box center [76, 45] width 17 height 9
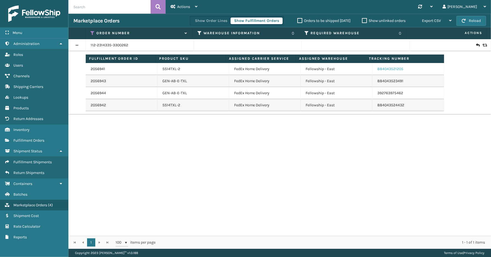
click at [396, 70] on link "884043521205" at bounding box center [390, 69] width 26 height 5
drag, startPoint x: 404, startPoint y: 70, endPoint x: 374, endPoint y: 70, distance: 29.9
click at [374, 70] on td "884043521205" at bounding box center [408, 69] width 72 height 12
click at [114, 45] on link "112-2314335-3300262" at bounding box center [110, 44] width 38 height 5
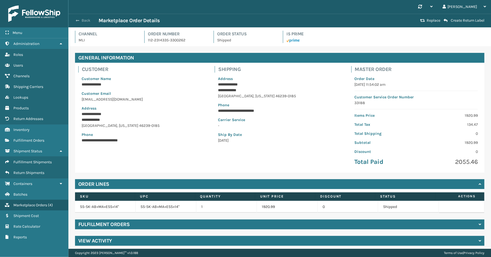
click at [82, 22] on button "Back" at bounding box center [85, 20] width 25 height 5
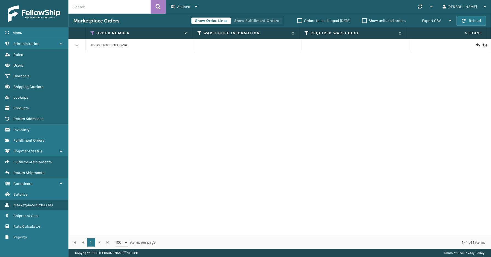
click at [250, 21] on button "Show Fulfillment Orders" at bounding box center [257, 21] width 52 height 7
click at [321, 231] on div "112-2314335-3300262" at bounding box center [279, 137] width 423 height 197
click at [77, 47] on link at bounding box center [76, 45] width 17 height 9
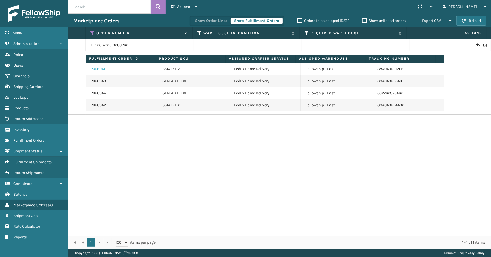
click at [97, 68] on link "2056941" at bounding box center [98, 68] width 15 height 5
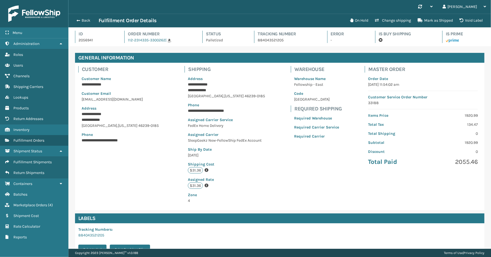
scroll to position [13, 423]
click at [85, 20] on button "Back" at bounding box center [85, 20] width 25 height 5
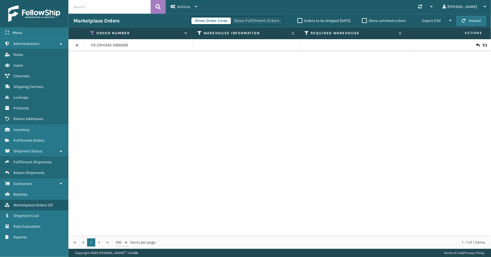
click at [259, 22] on button "Show Fulfillment Orders" at bounding box center [257, 21] width 52 height 7
click at [48, 250] on div "Menu Shipment Cost Administration Shipment Cost Roles Shipment Cost Users Shipm…" at bounding box center [34, 128] width 68 height 257
click at [77, 169] on div "112-2314335-3300262" at bounding box center [279, 137] width 423 height 197
